Goal: Complete application form: Complete application form

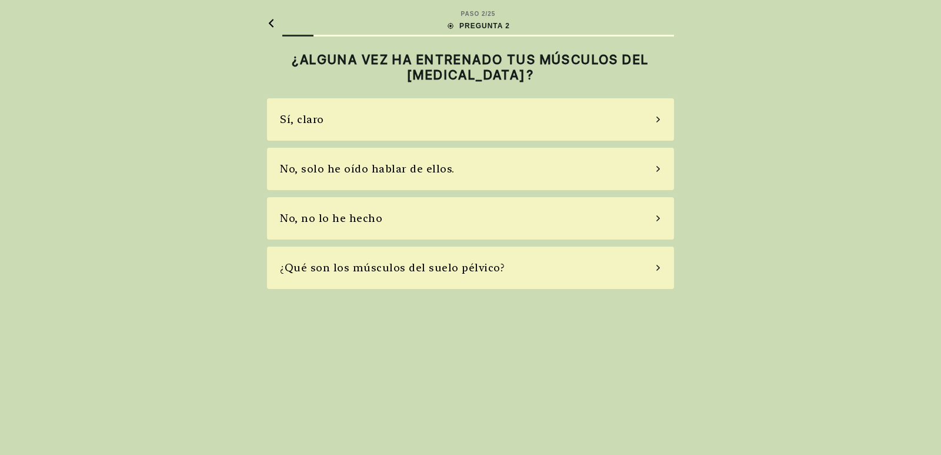
click at [381, 269] on font "¿Qué son los músculos del suelo pélvico?" at bounding box center [392, 267] width 225 height 12
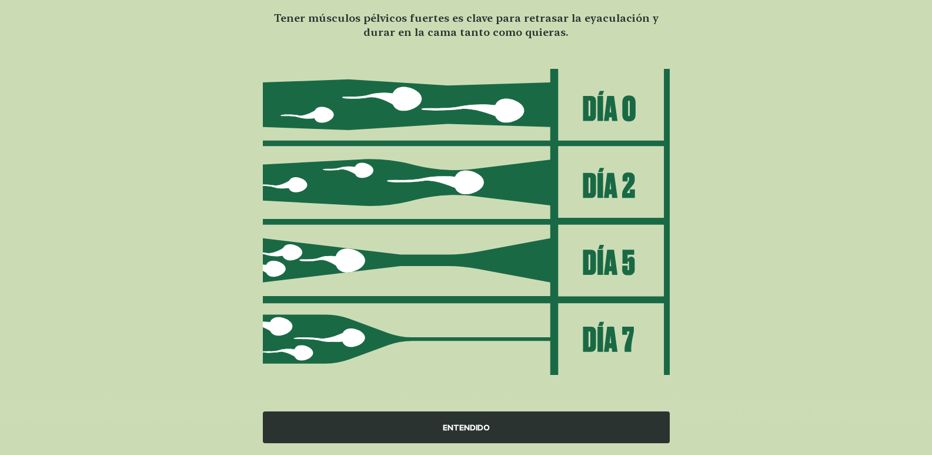
scroll to position [94, 0]
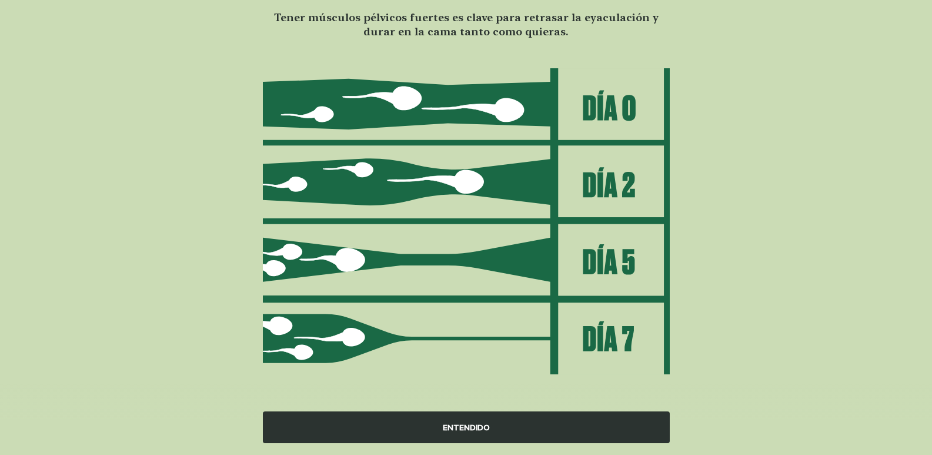
click at [447, 426] on font "ENTENDIDO" at bounding box center [466, 426] width 47 height 9
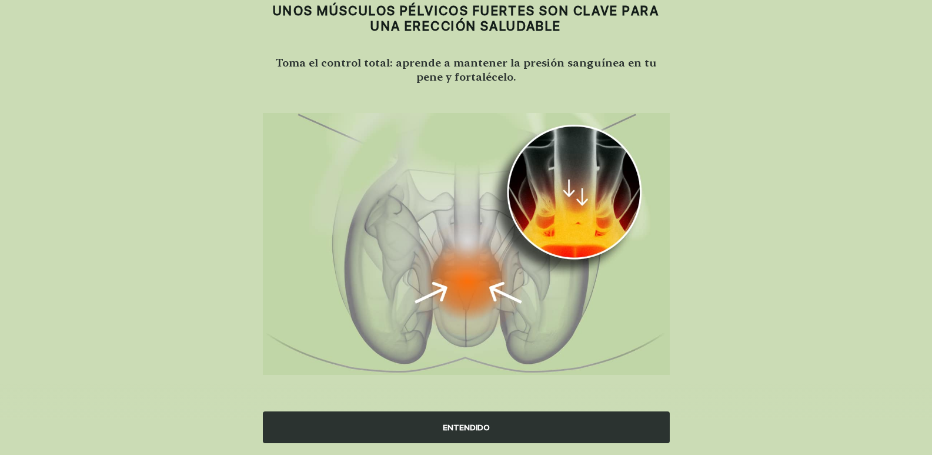
scroll to position [49, 0]
click at [460, 423] on font "ENTENDIDO" at bounding box center [466, 426] width 47 height 9
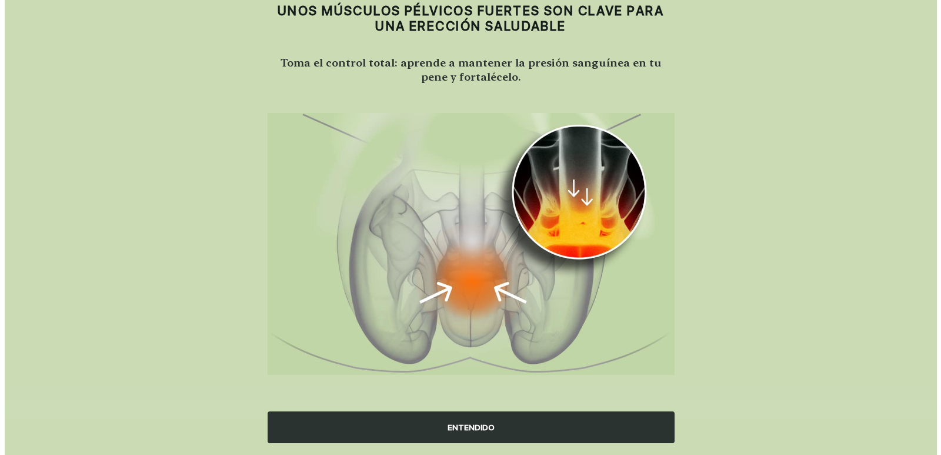
scroll to position [0, 0]
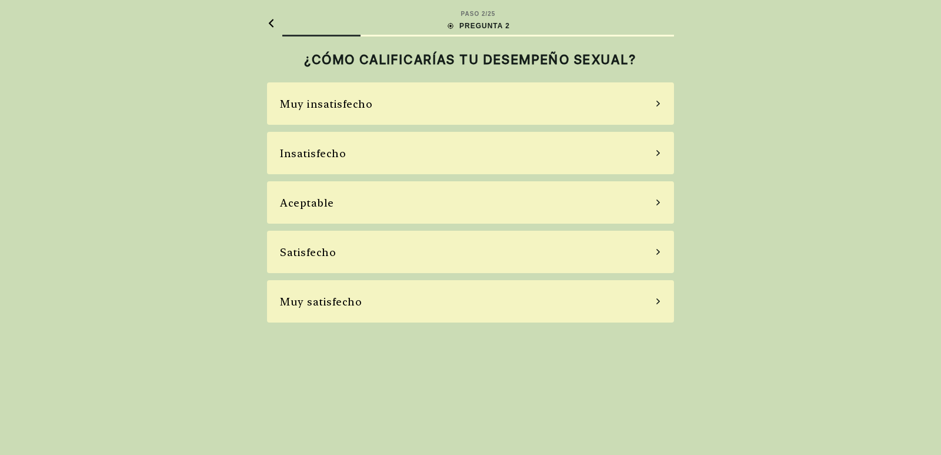
click at [416, 198] on div "Aceptable" at bounding box center [470, 202] width 407 height 42
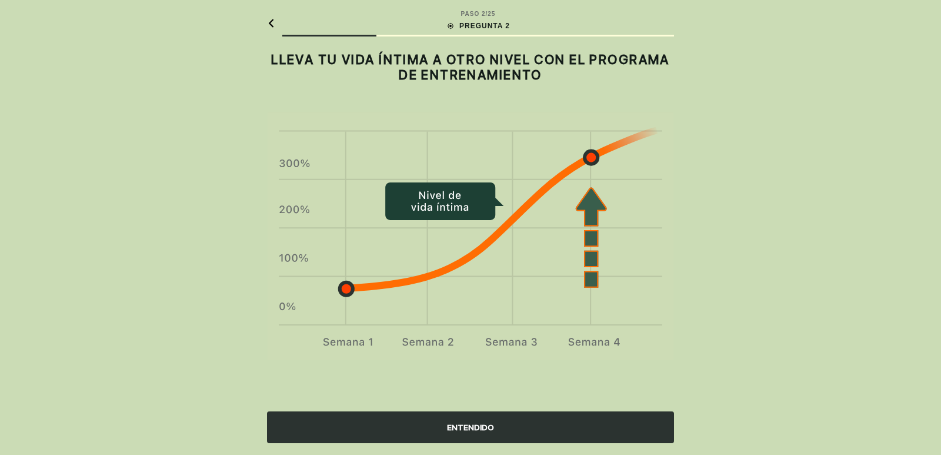
click at [453, 429] on font "ENTENDIDO" at bounding box center [470, 426] width 47 height 9
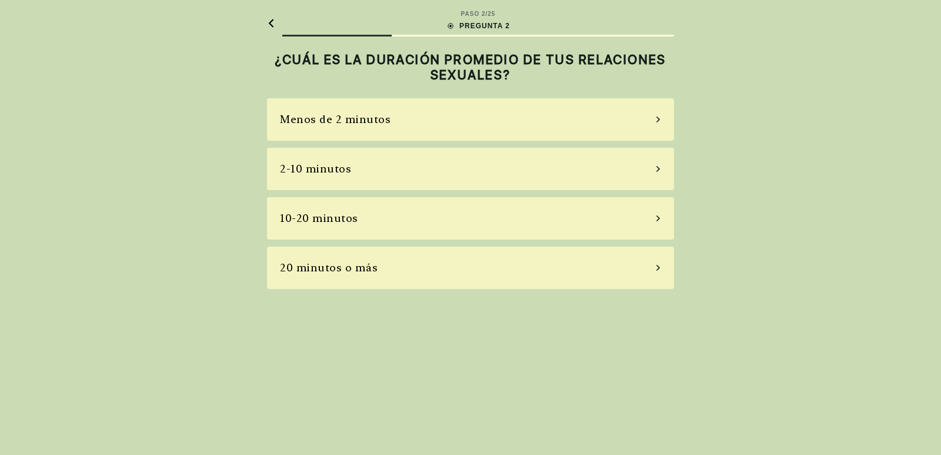
click at [353, 166] on div "2-10 minutos" at bounding box center [470, 169] width 407 height 42
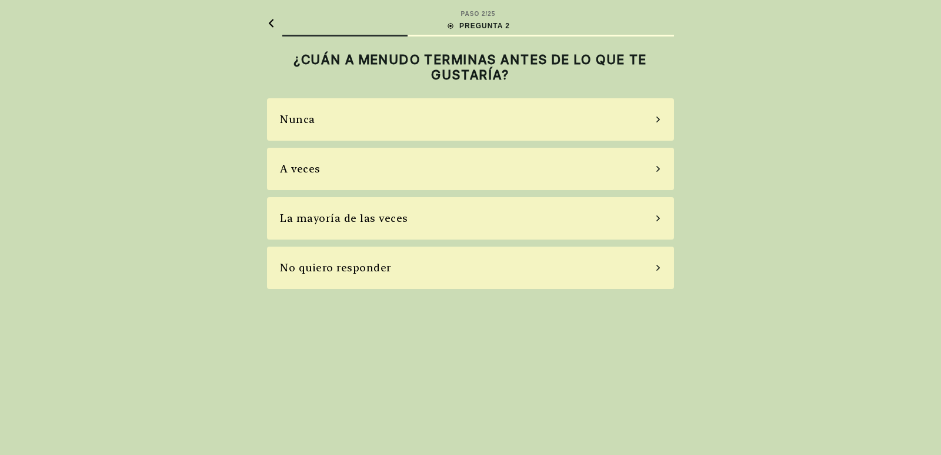
click at [368, 211] on div "La mayoría de las veces" at bounding box center [344, 218] width 128 height 16
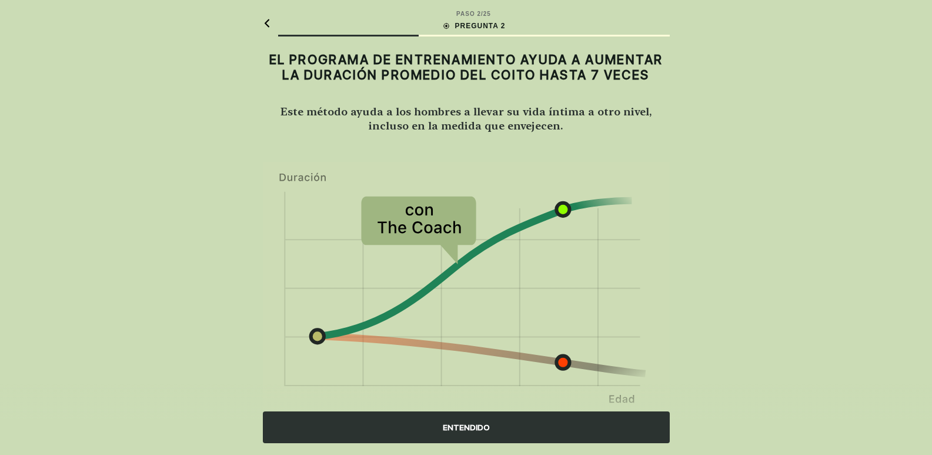
click at [469, 425] on font "ENTENDIDO" at bounding box center [466, 426] width 47 height 9
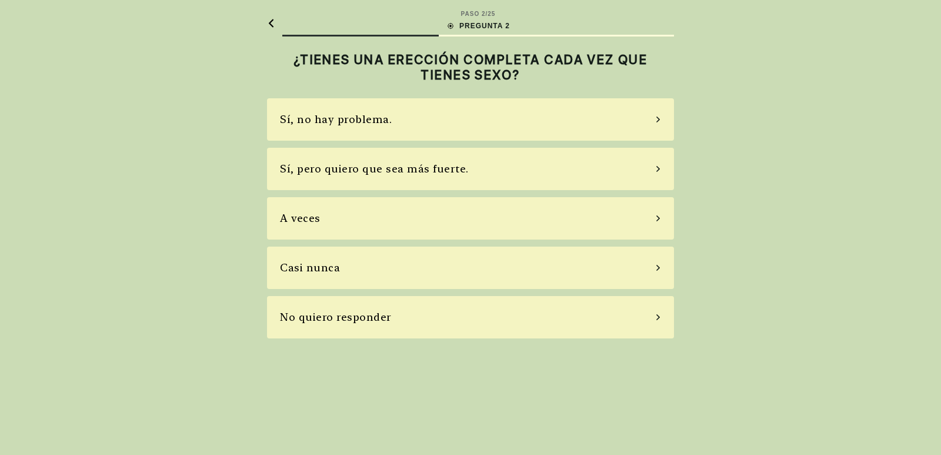
click at [391, 214] on div "A veces" at bounding box center [470, 218] width 407 height 42
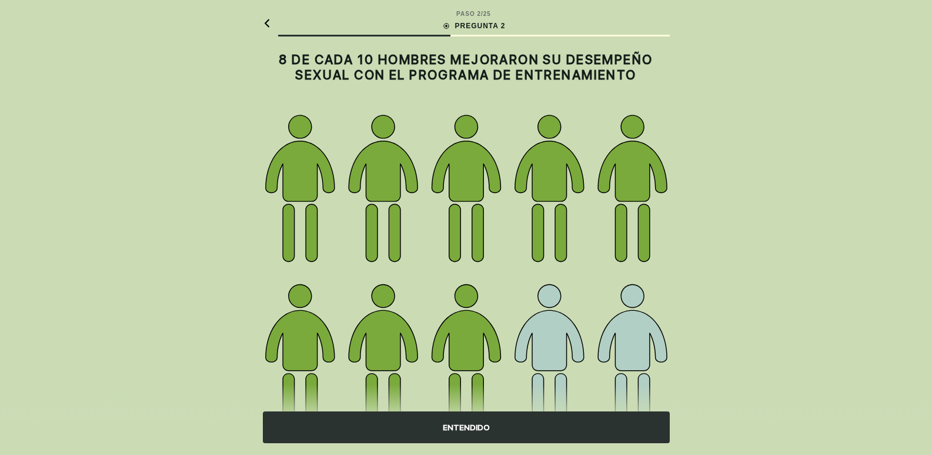
click at [466, 422] on font "ENTENDIDO" at bounding box center [466, 426] width 47 height 9
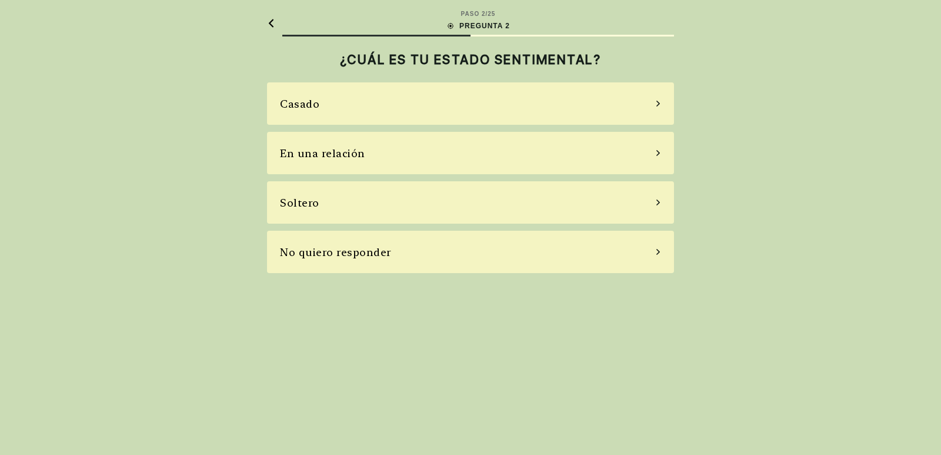
click at [408, 98] on div "Casado" at bounding box center [470, 103] width 407 height 42
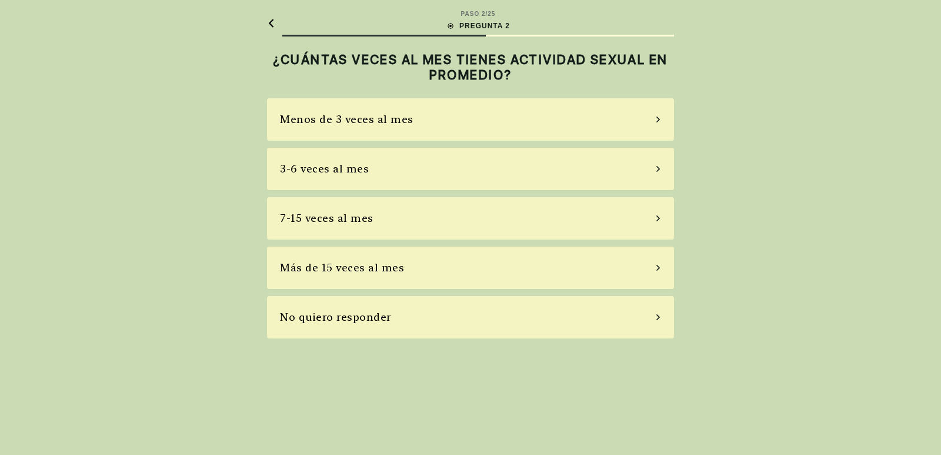
click at [422, 115] on div "Menos de 3 veces al mes" at bounding box center [470, 119] width 407 height 42
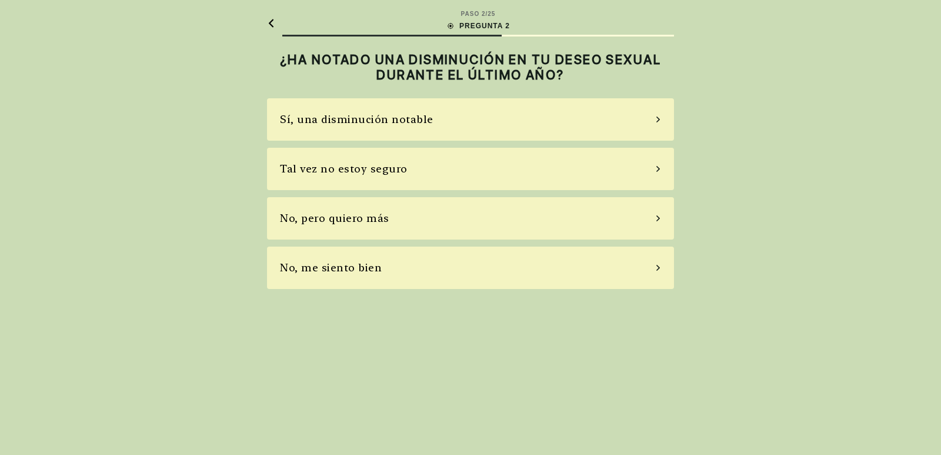
click at [443, 115] on div "Sí, una disminución notable" at bounding box center [470, 119] width 407 height 42
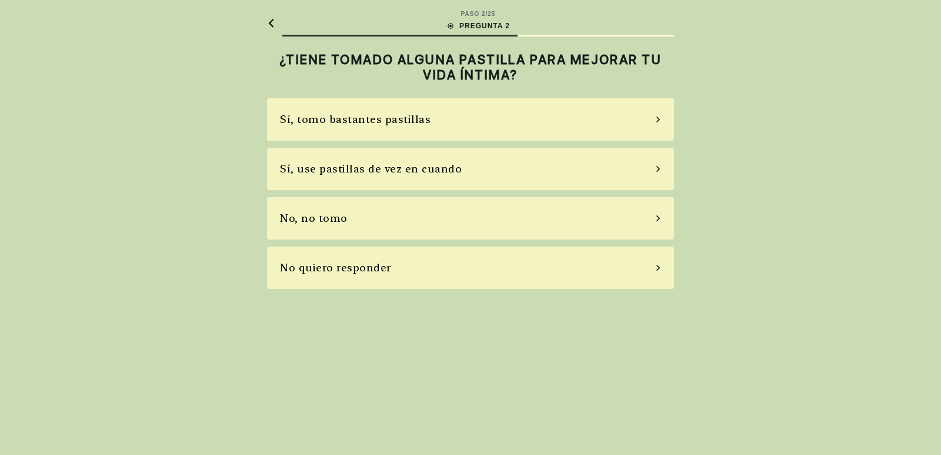
click at [443, 117] on div "Sí, tomo bastantes pastillas" at bounding box center [470, 119] width 407 height 42
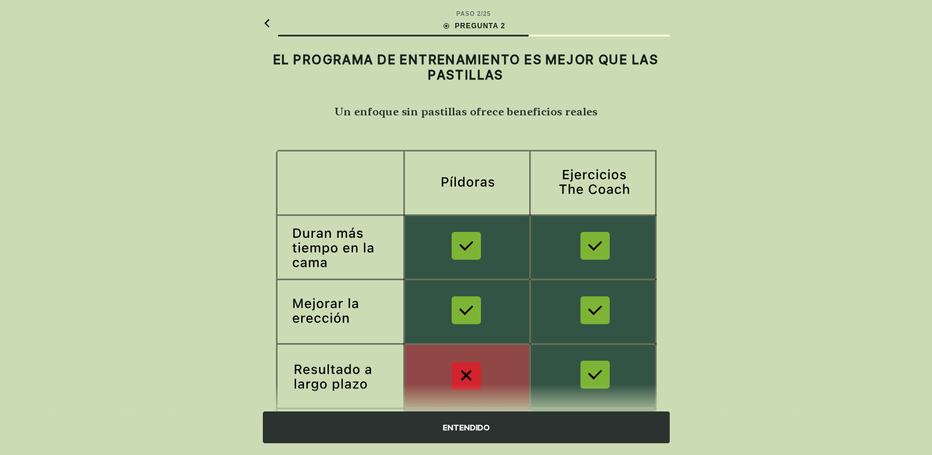
click at [463, 308] on img at bounding box center [466, 346] width 407 height 397
click at [464, 313] on img at bounding box center [466, 346] width 407 height 397
click at [468, 423] on font "ENTENDIDO" at bounding box center [466, 426] width 47 height 9
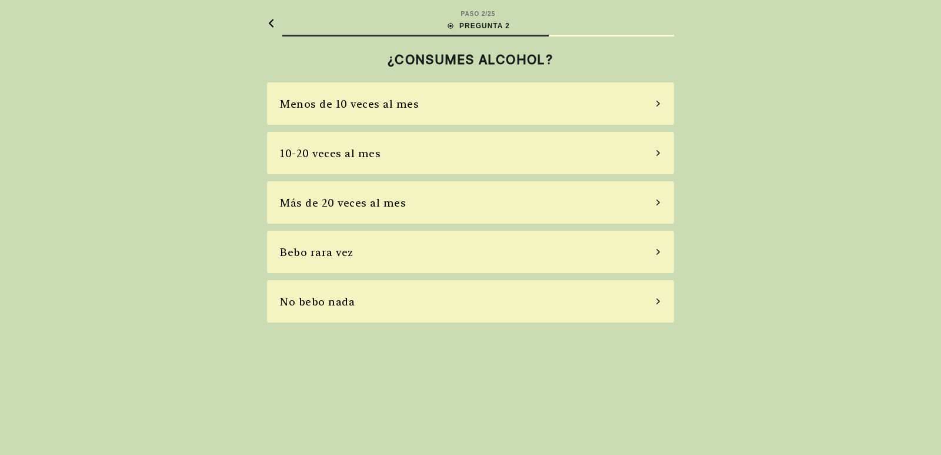
click at [426, 299] on div "No bebo nada" at bounding box center [470, 301] width 407 height 42
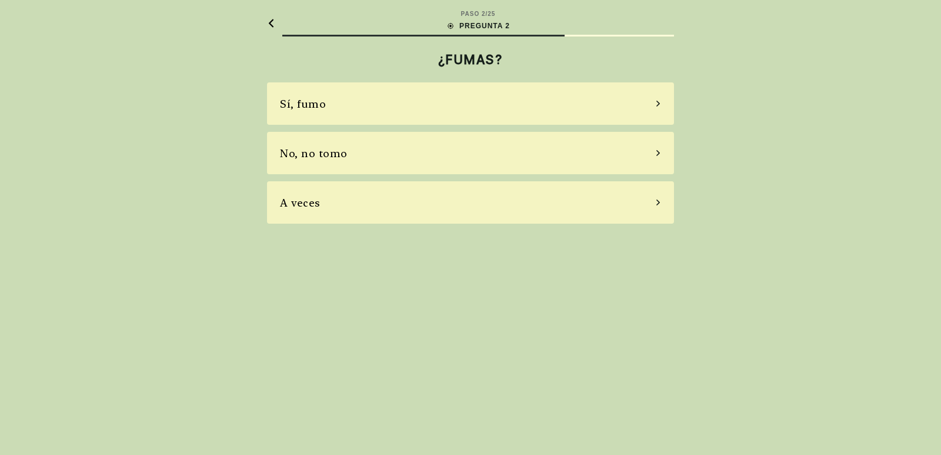
click at [398, 162] on div "No, no tomo" at bounding box center [470, 153] width 407 height 42
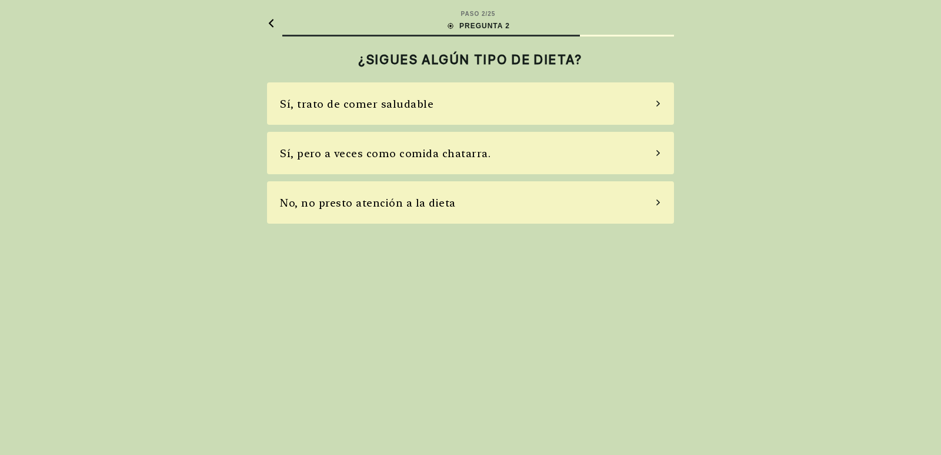
click at [404, 101] on font "Sí, trato de comer saludable" at bounding box center [357, 104] width 154 height 12
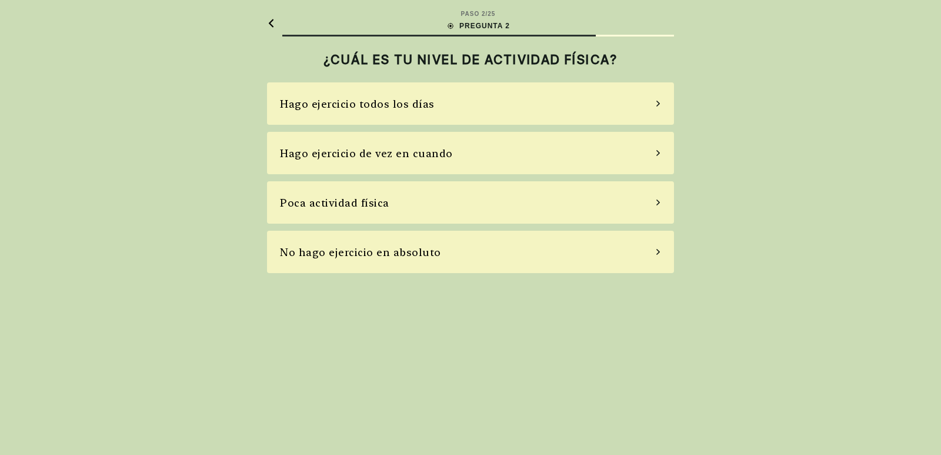
click at [420, 152] on font "Hago ejercicio de vez en cuando" at bounding box center [366, 153] width 173 height 12
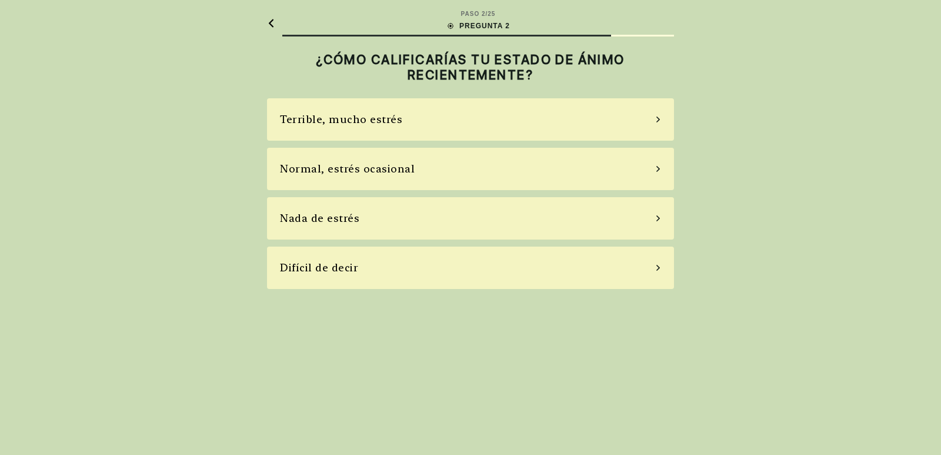
click at [399, 218] on div "Nada de estrés" at bounding box center [470, 218] width 407 height 42
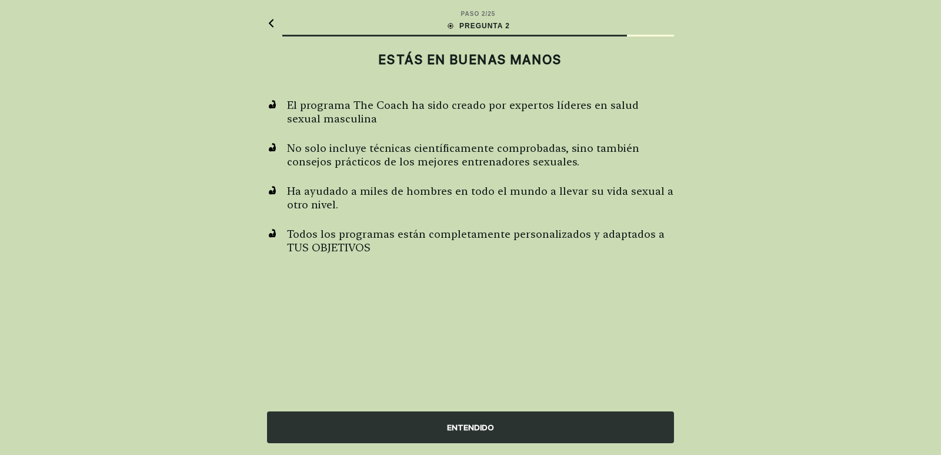
click at [468, 425] on font "ENTENDIDO" at bounding box center [470, 426] width 47 height 9
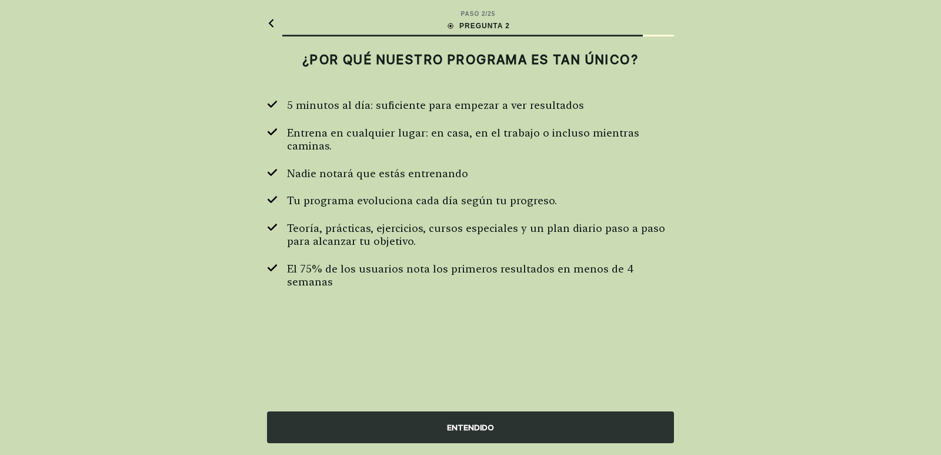
click at [465, 422] on font "ENTENDIDO" at bounding box center [470, 426] width 47 height 9
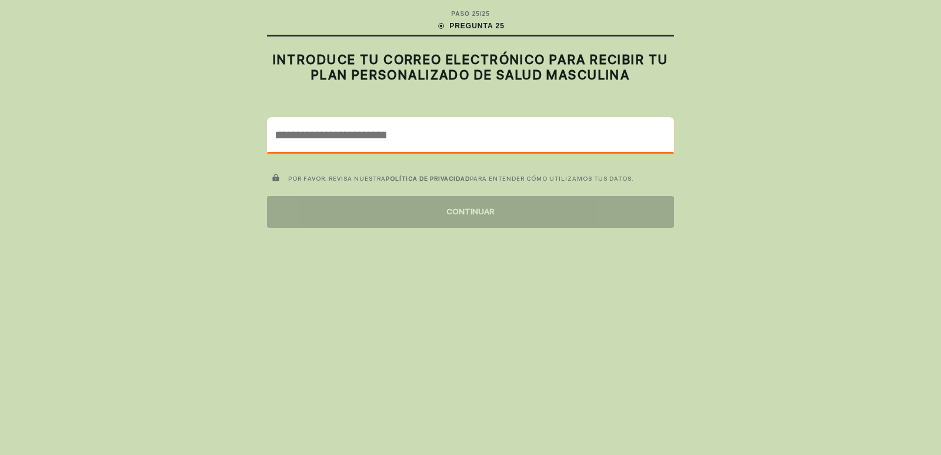
click at [352, 132] on input "email" at bounding box center [471, 135] width 406 height 34
